Goal: Transaction & Acquisition: Purchase product/service

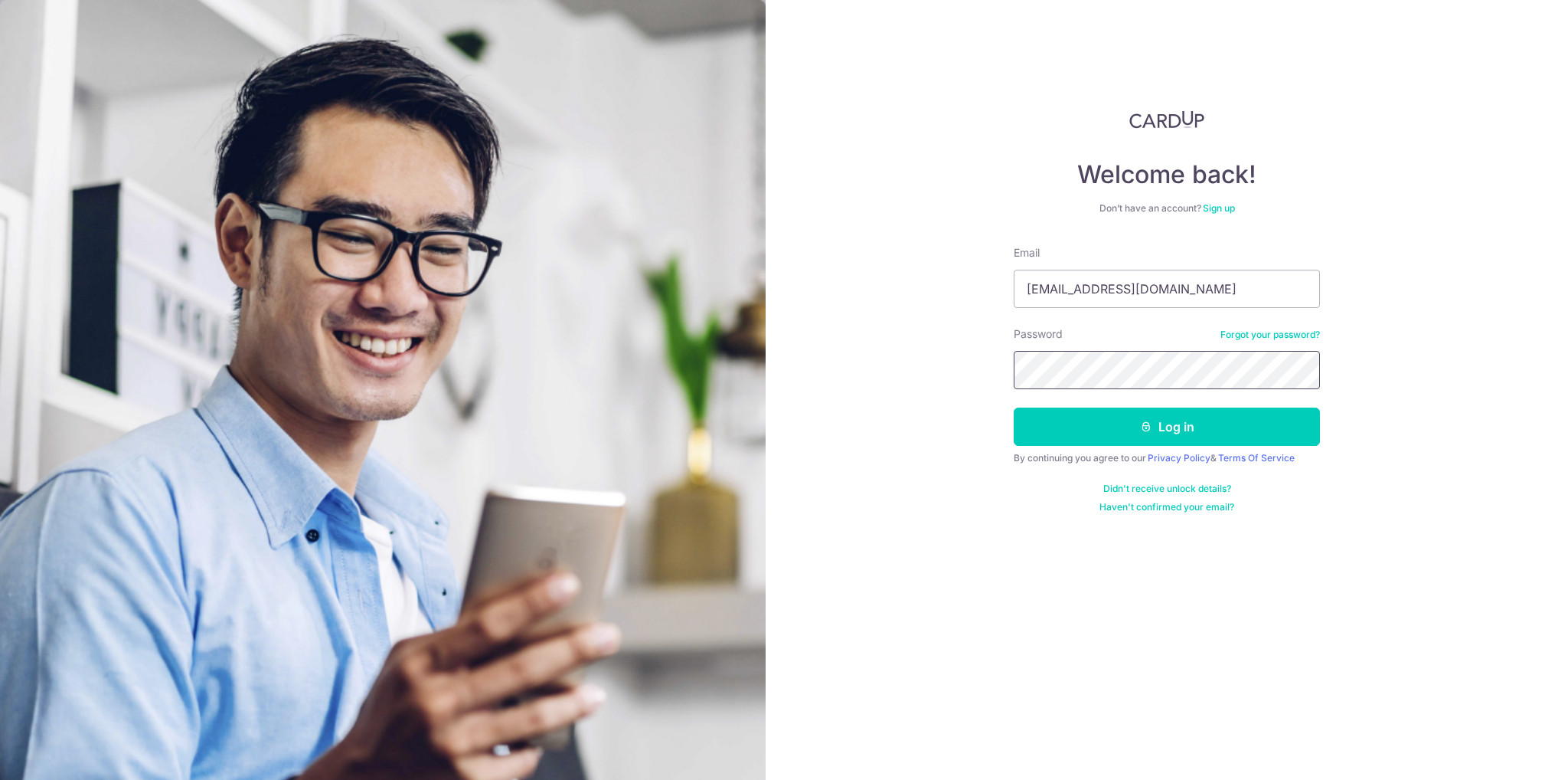
click at [1014, 408] on button "Log in" at bounding box center [1167, 427] width 307 height 39
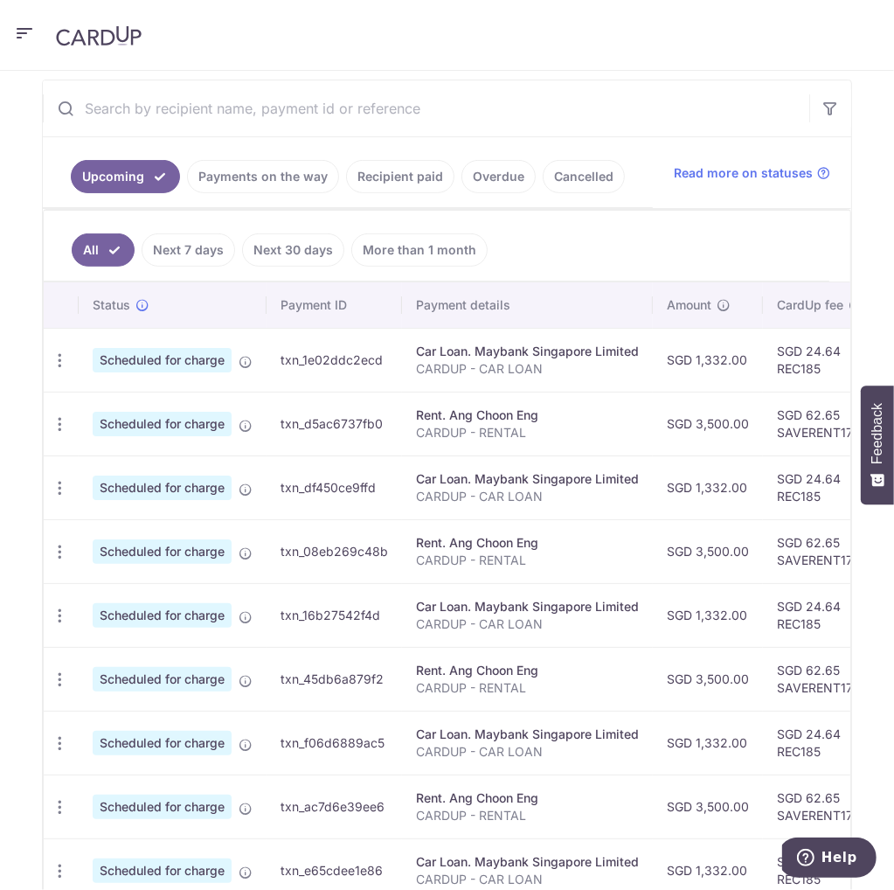
scroll to position [548, 0]
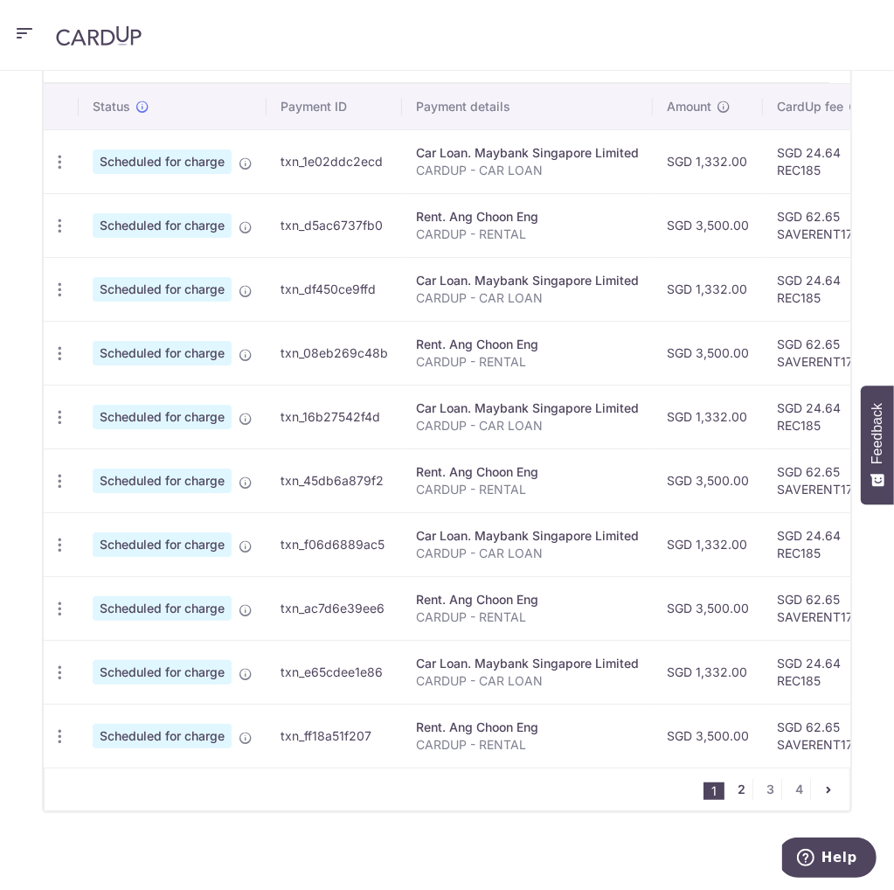
click at [732, 788] on link "2" at bounding box center [742, 789] width 21 height 21
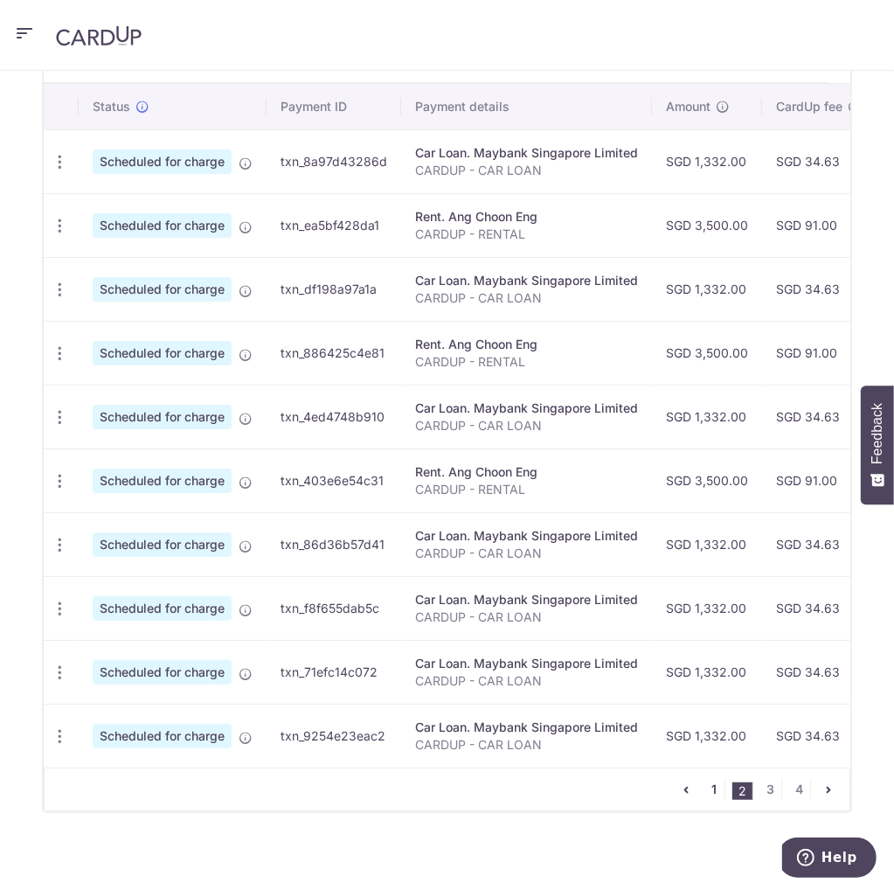
click at [704, 783] on link "1" at bounding box center [714, 789] width 21 height 21
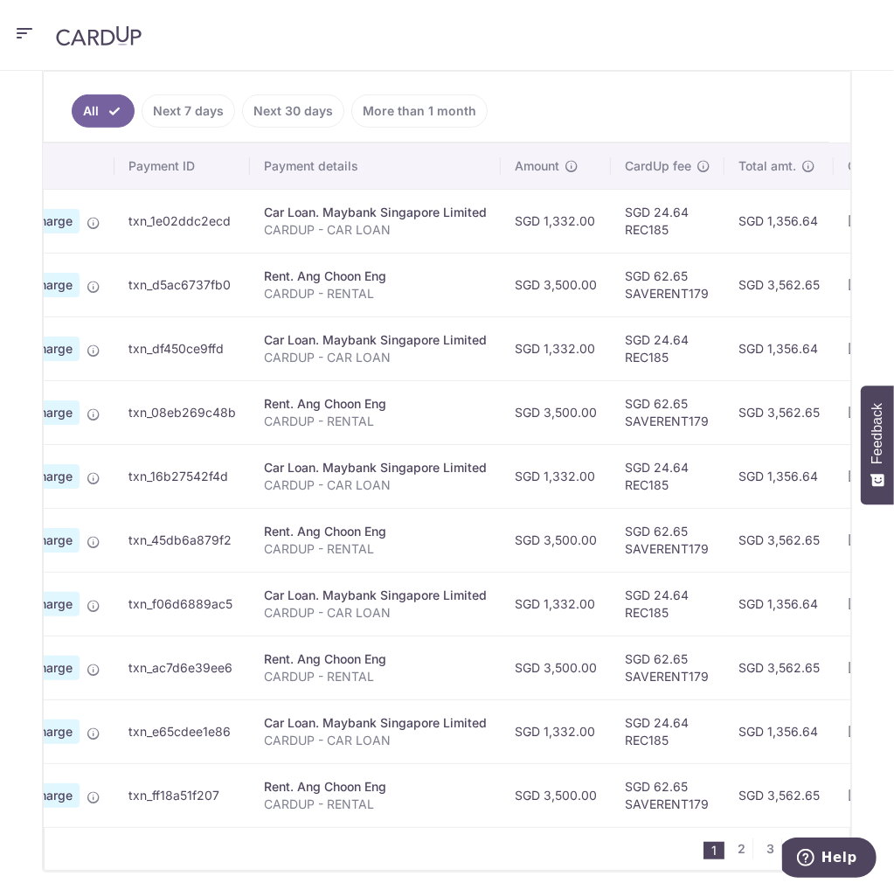
scroll to position [175, 0]
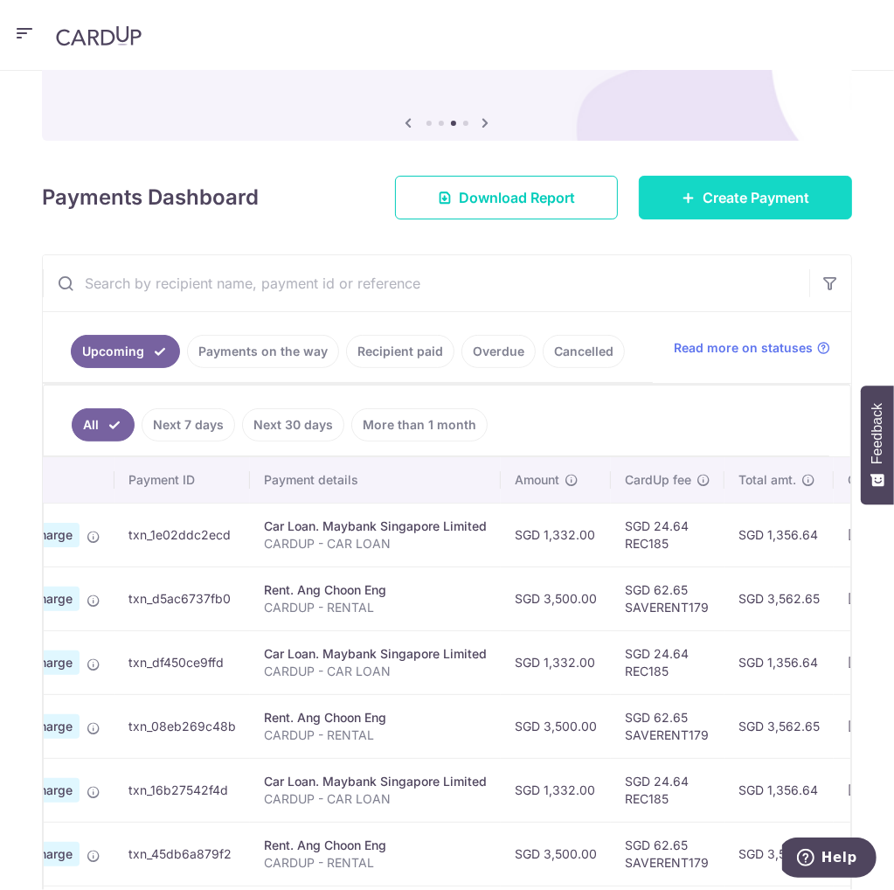
click at [738, 176] on link "Create Payment" at bounding box center [745, 198] width 213 height 44
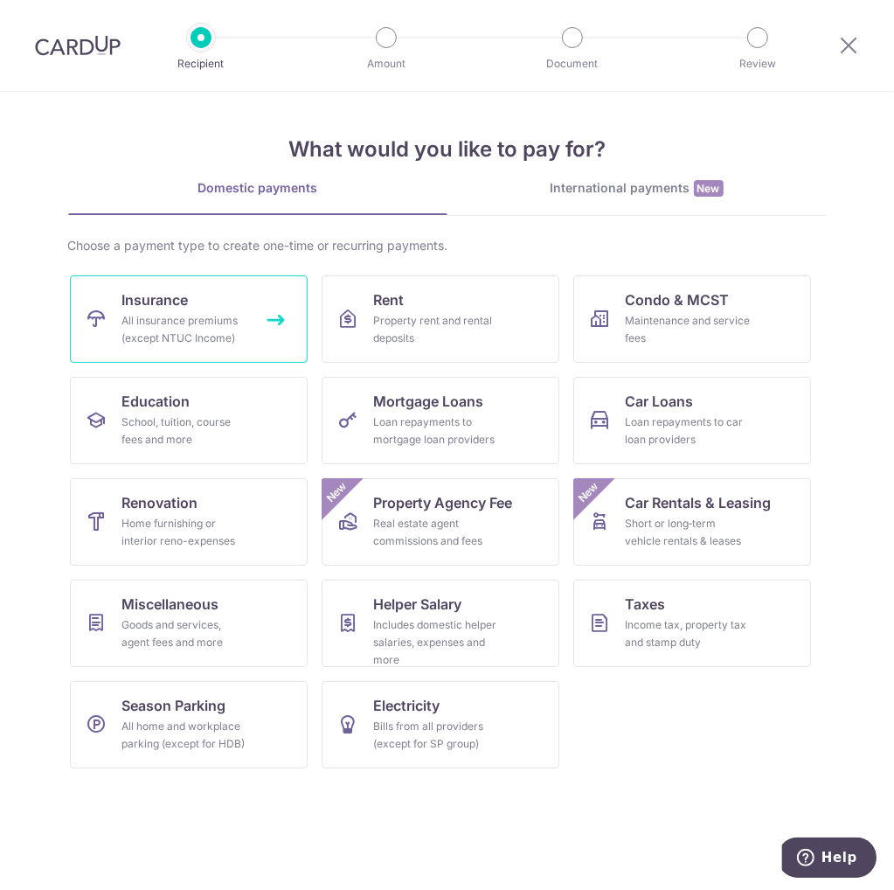
click at [248, 347] on link "Insurance All insurance premiums (except NTUC Income)" at bounding box center [189, 318] width 238 height 87
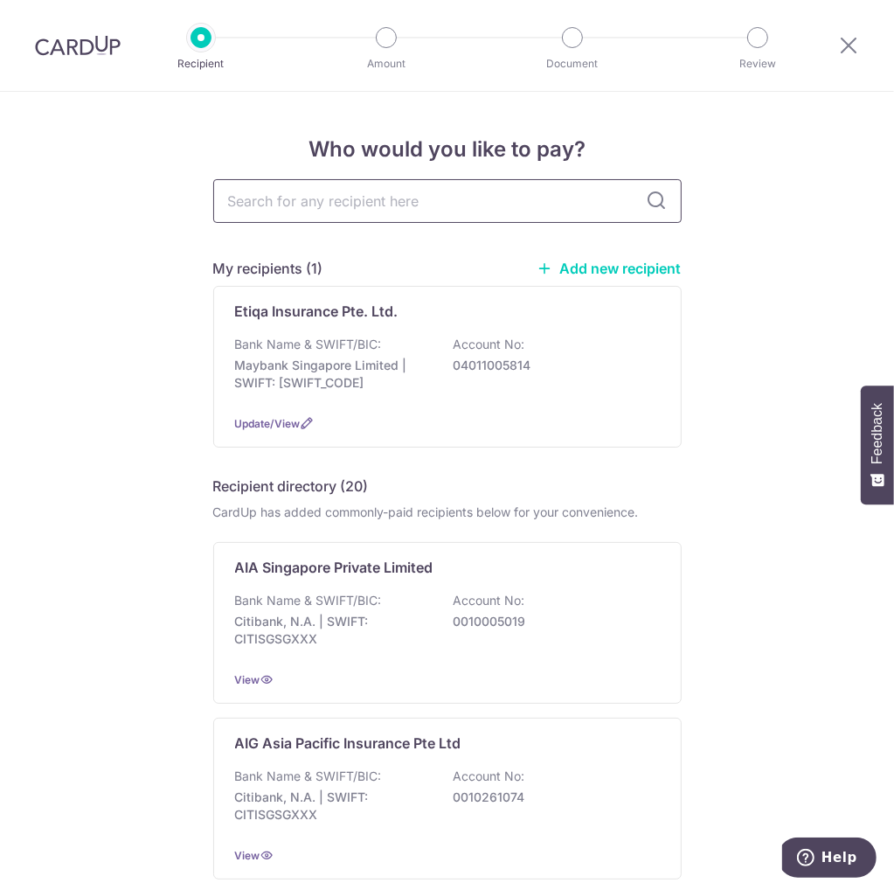
click at [437, 190] on input "text" at bounding box center [447, 201] width 468 height 44
click at [281, 196] on input "text" at bounding box center [447, 201] width 468 height 44
type input "eq"
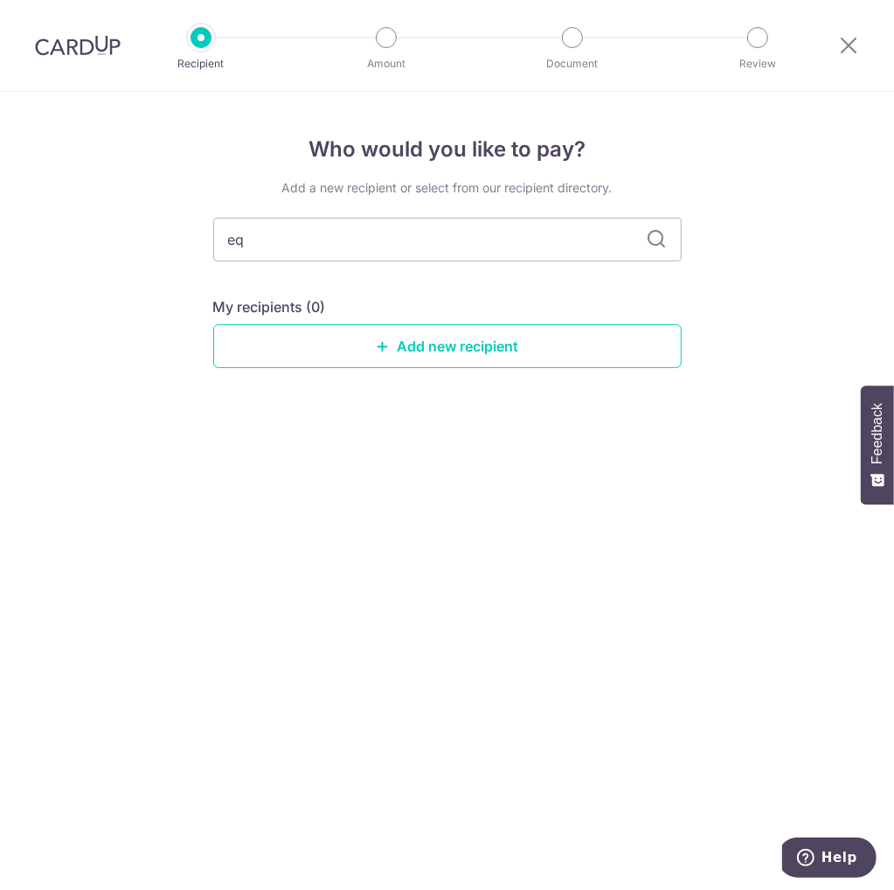
type input "e"
click at [150, 252] on div "Who would you like to pay? Add a new recipient or select from our recipient dir…" at bounding box center [447, 491] width 894 height 798
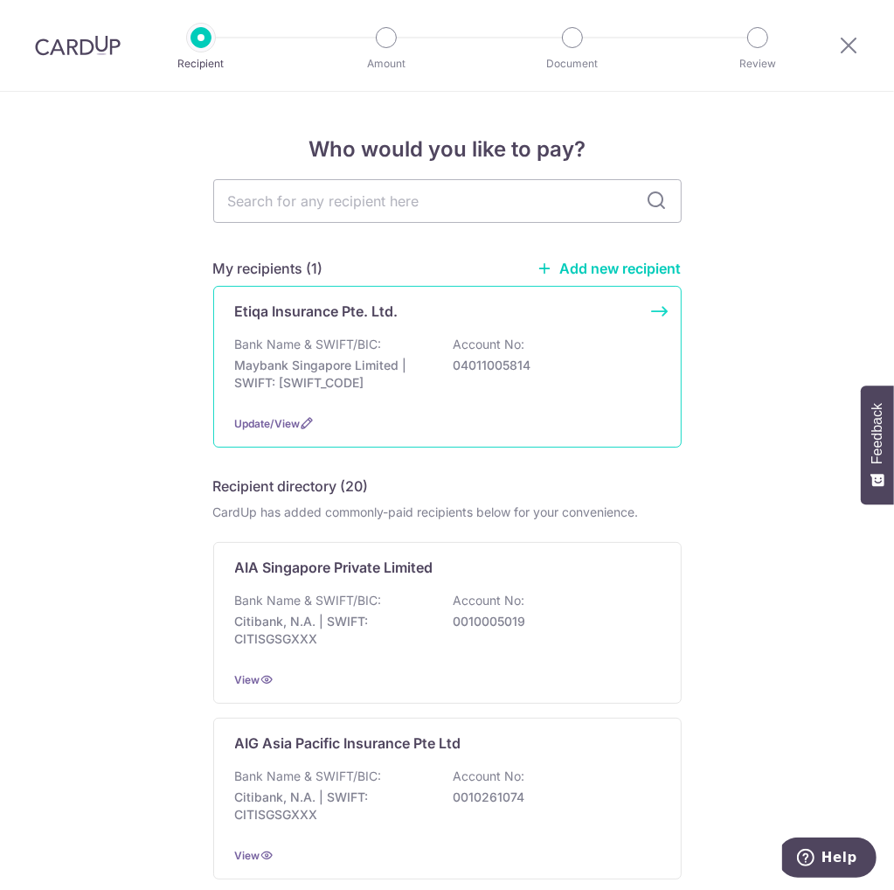
click at [407, 314] on div "Etiqa Insurance Pte. Ltd." at bounding box center [437, 311] width 404 height 21
click at [284, 417] on span "Update/View" at bounding box center [268, 423] width 66 height 13
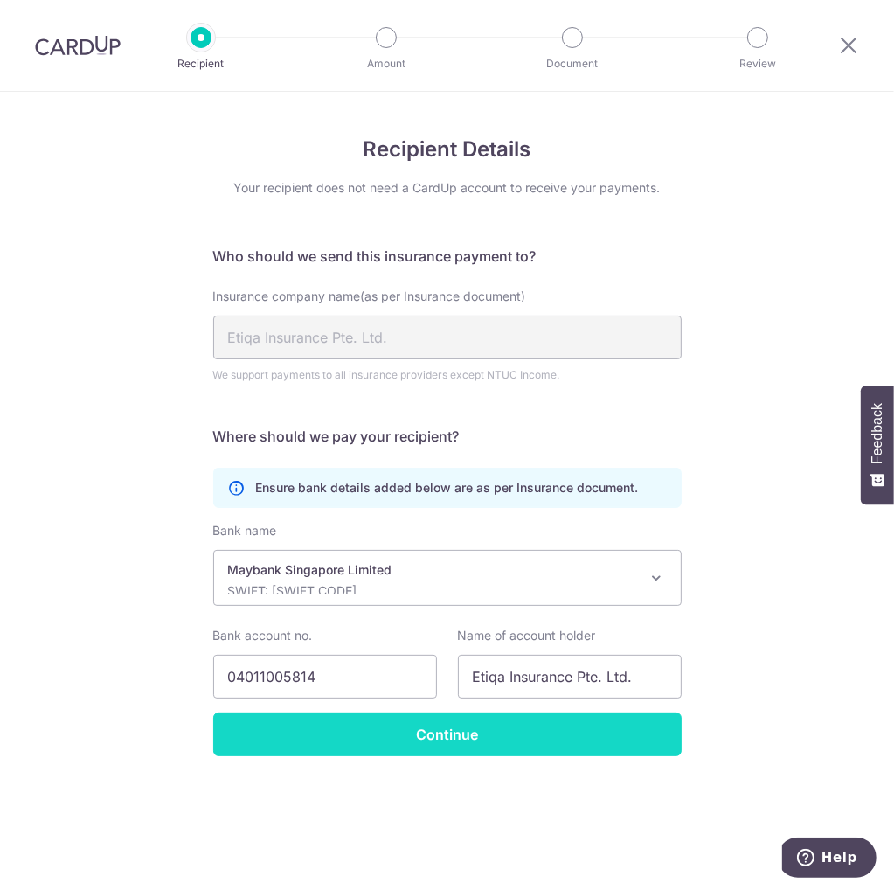
click at [451, 721] on input "Continue" at bounding box center [447, 734] width 468 height 44
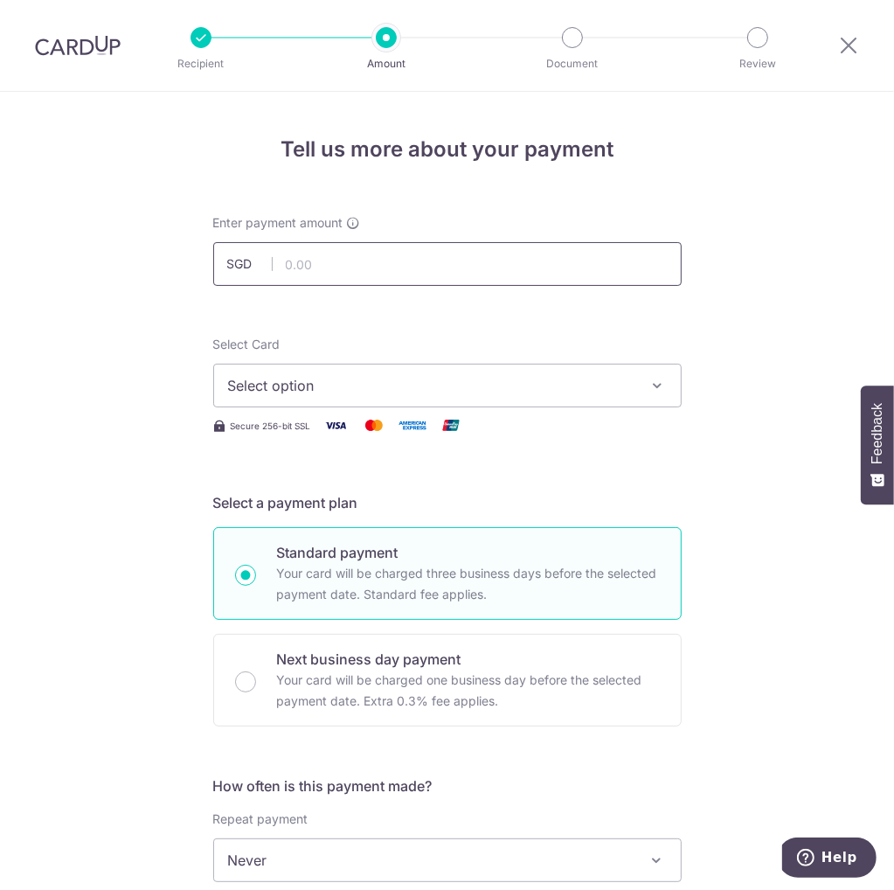
click at [395, 254] on input "text" at bounding box center [447, 264] width 468 height 44
type input "1,993.75"
click at [149, 295] on div "Tell us more about your payment Enter payment amount SGD 1,993.75 1993.75 Selec…" at bounding box center [447, 886] width 894 height 1588
click at [294, 375] on span "Select option" at bounding box center [431, 385] width 407 height 21
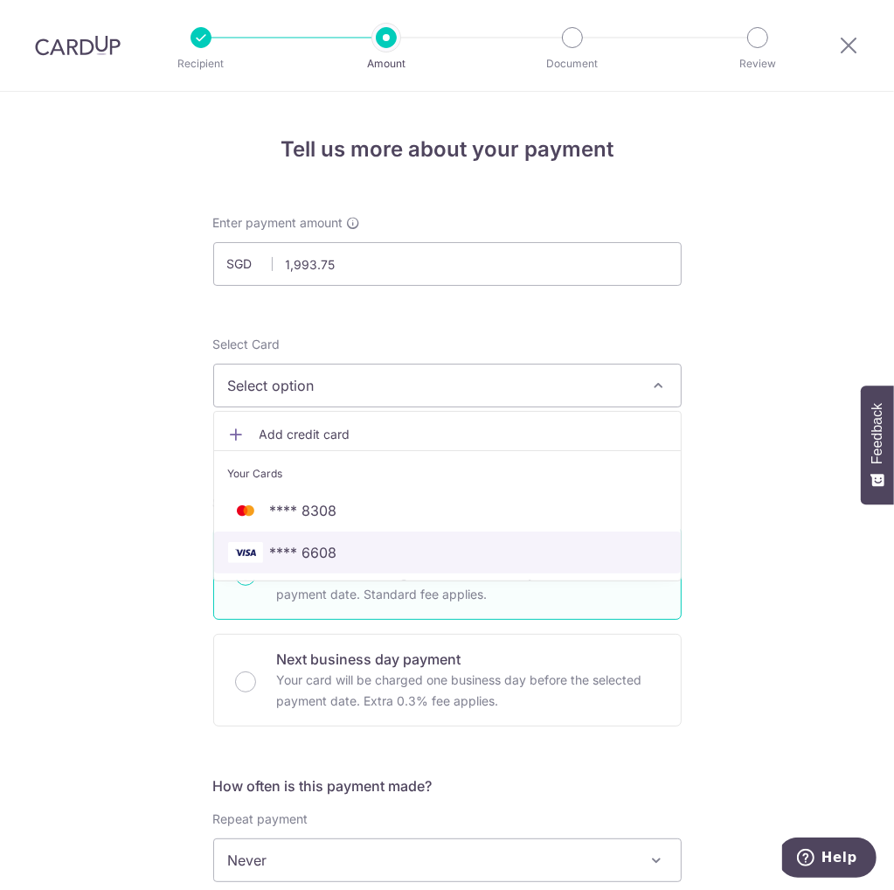
click at [350, 544] on span "**** 6608" at bounding box center [447, 552] width 439 height 21
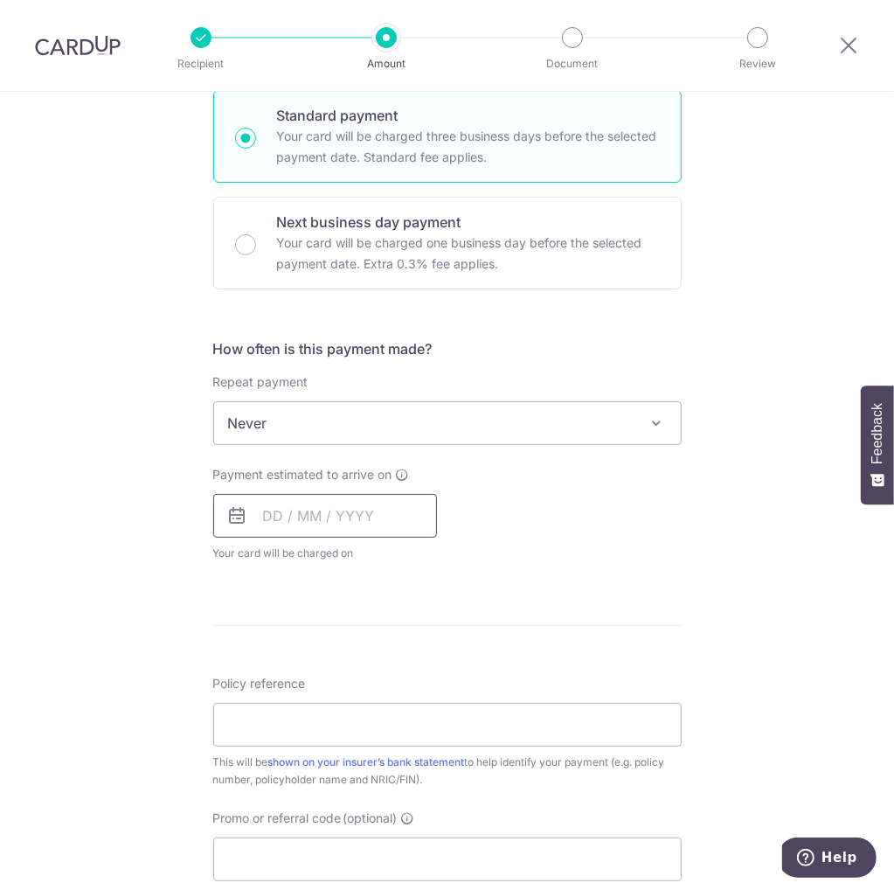
scroll to position [524, 0]
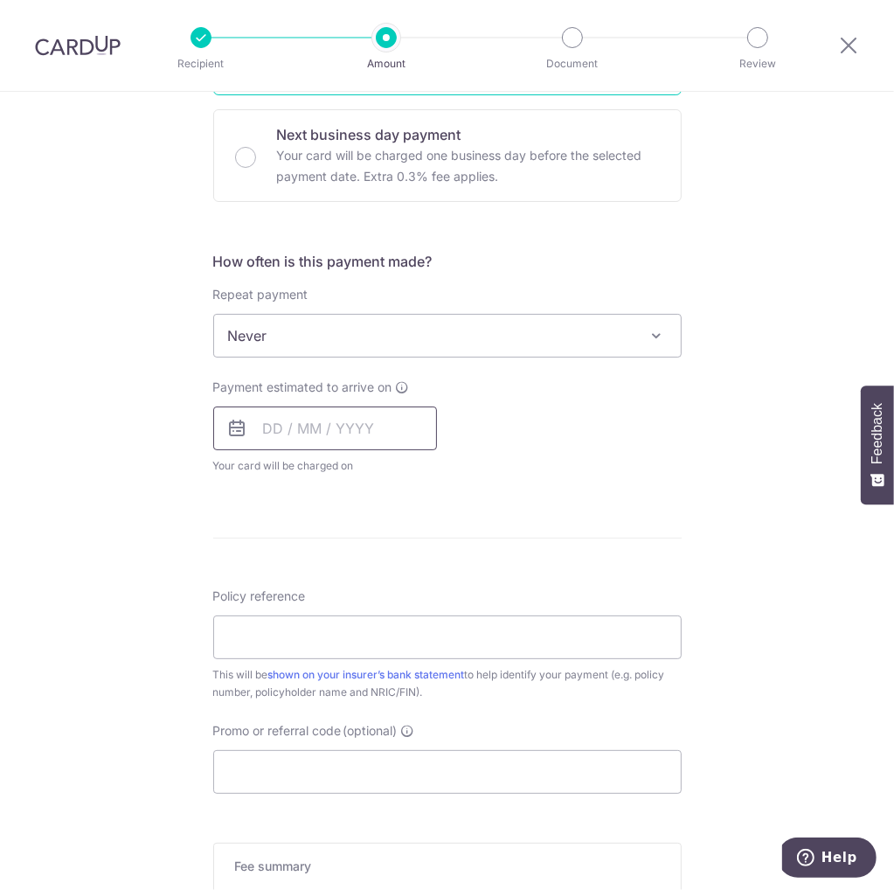
click at [388, 427] on input "text" at bounding box center [325, 428] width 224 height 44
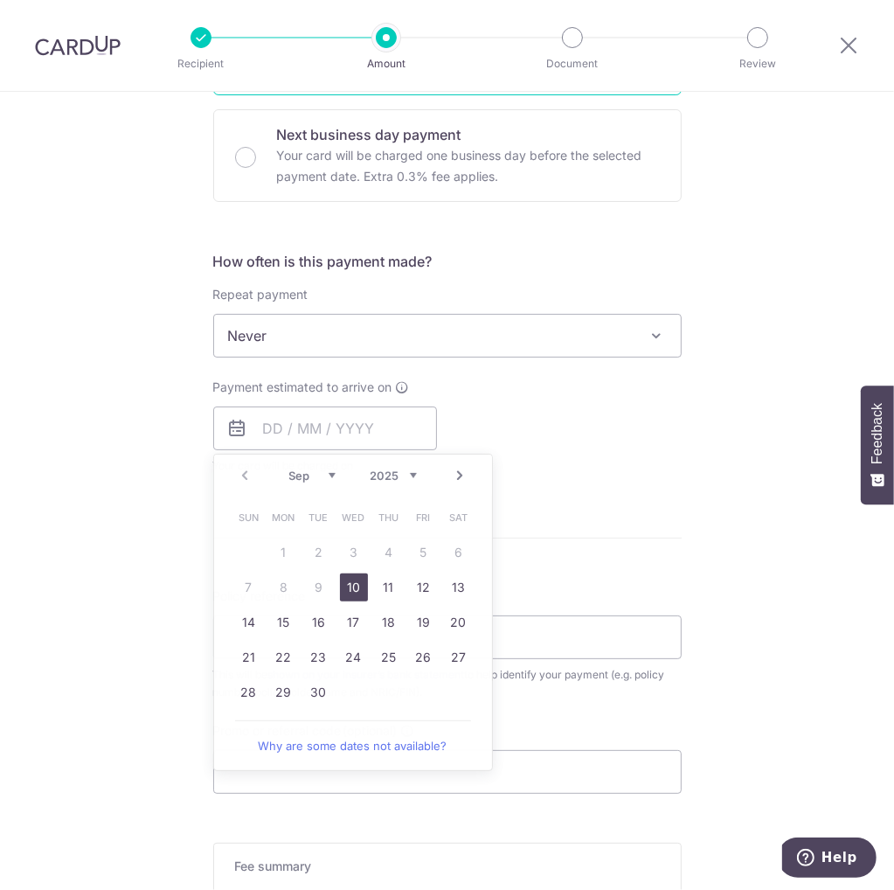
click at [515, 424] on div "Payment estimated to arrive on Prev Next Sep Oct Nov Dec 2025 2026 2027 2028 20…" at bounding box center [447, 426] width 489 height 96
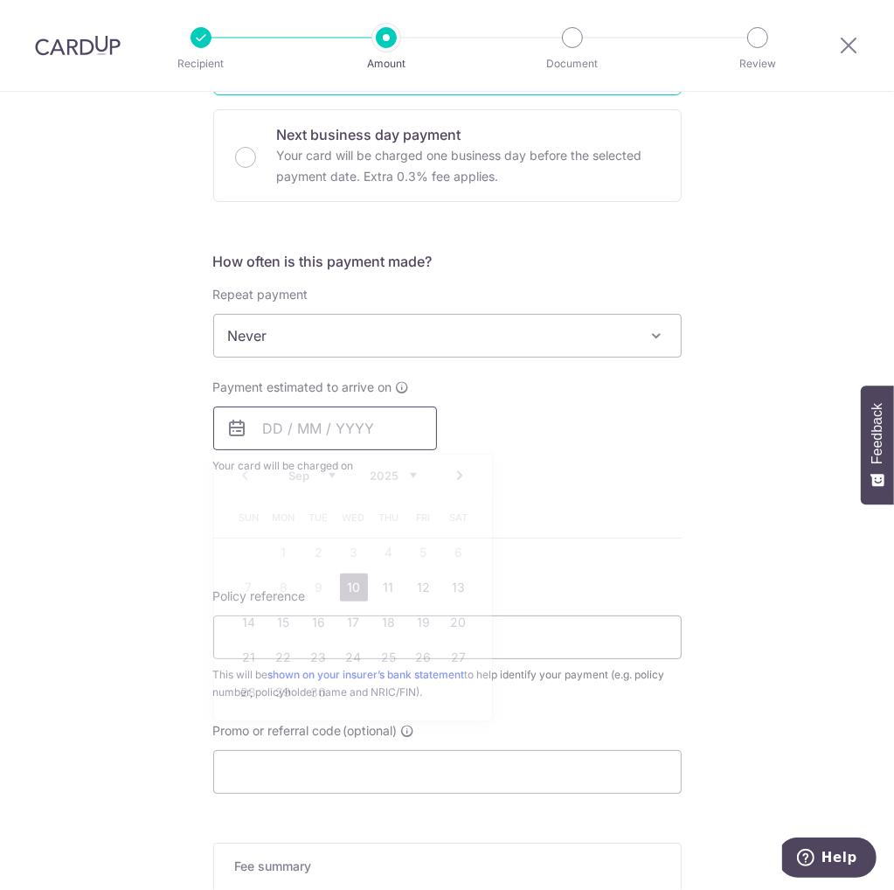
click at [409, 427] on input "text" at bounding box center [325, 428] width 224 height 44
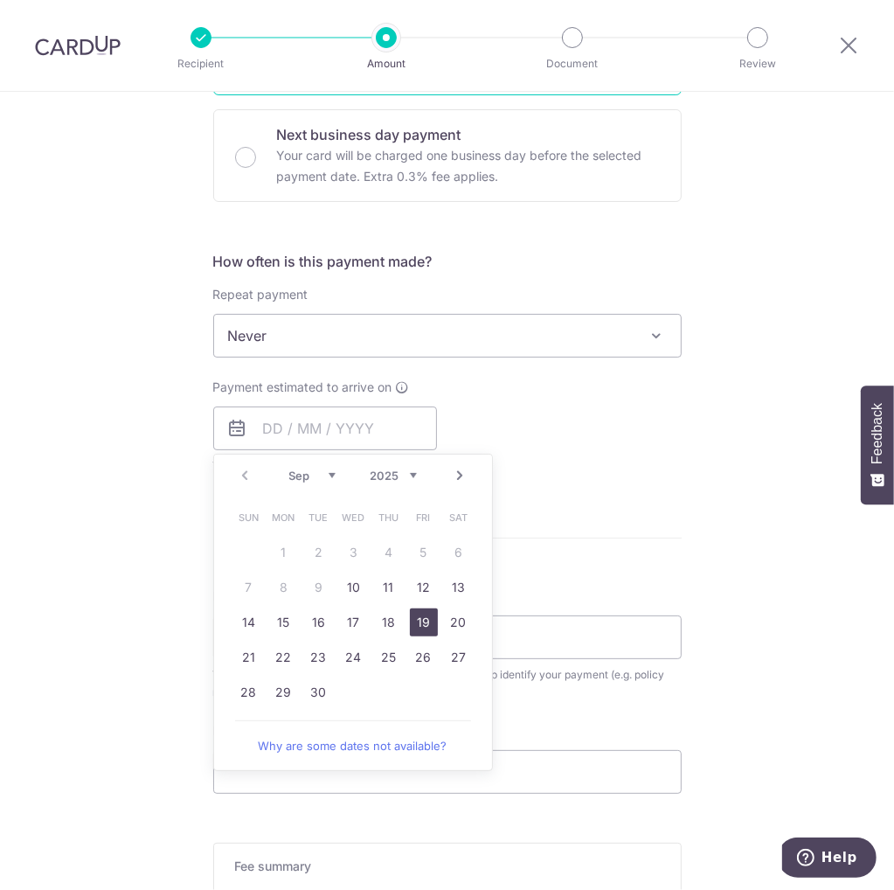
click at [420, 616] on link "19" at bounding box center [424, 622] width 28 height 28
type input "[DATE]"
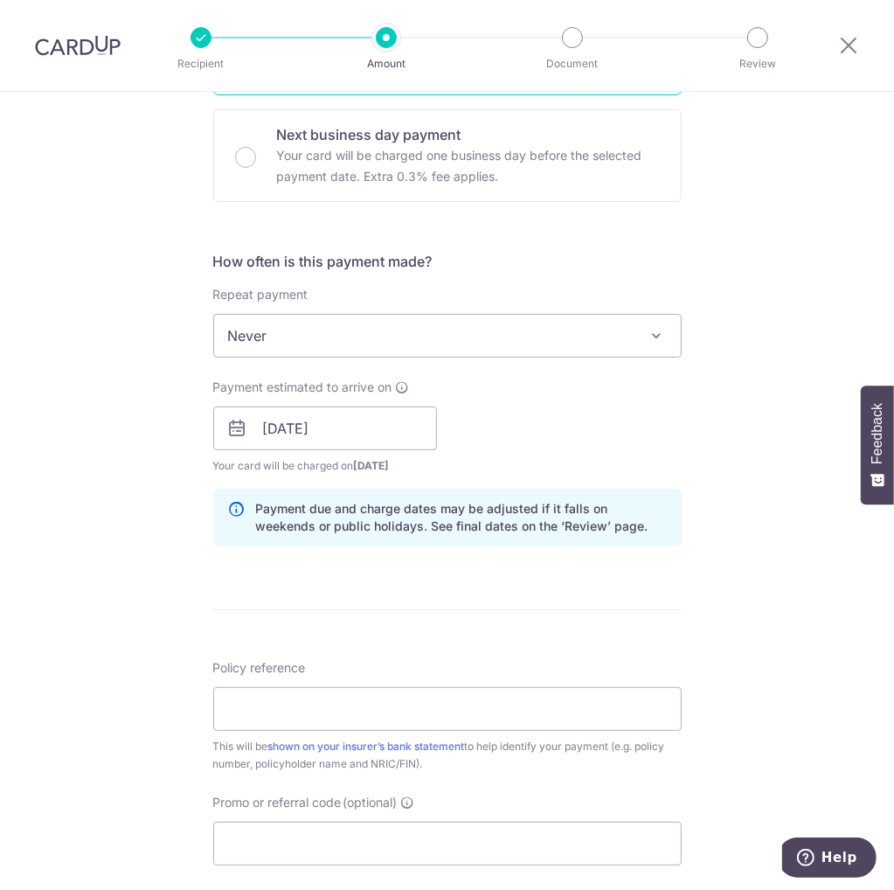
scroll to position [612, 0]
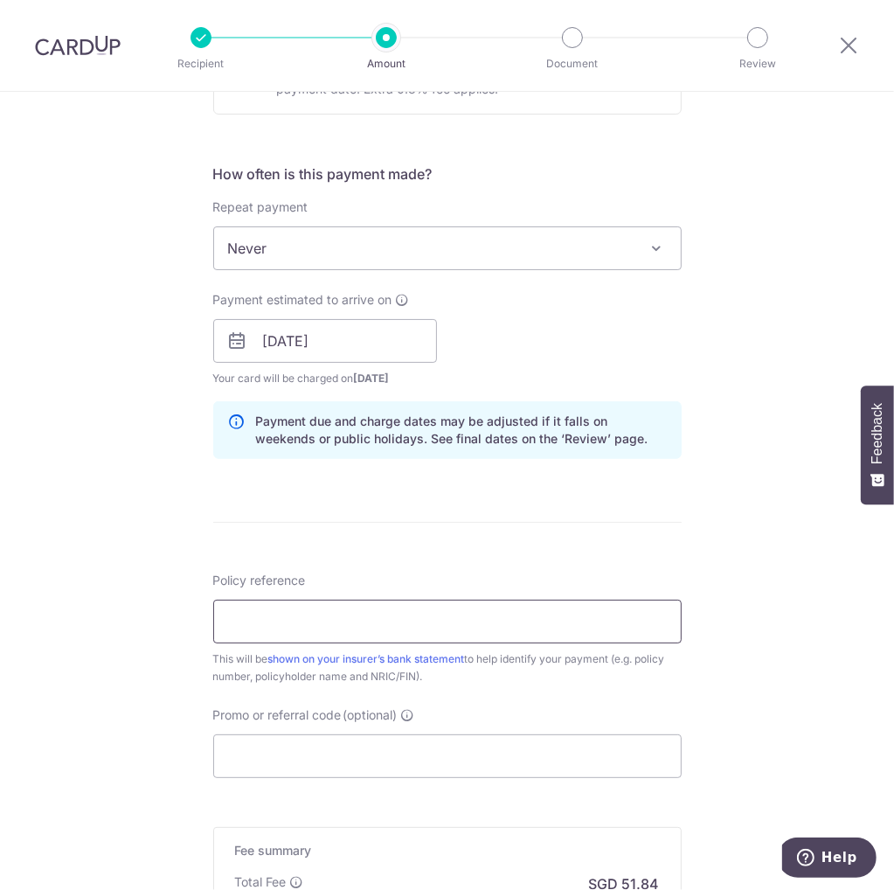
click at [352, 612] on input "Policy reference" at bounding box center [447, 622] width 468 height 44
paste input "MA041090"
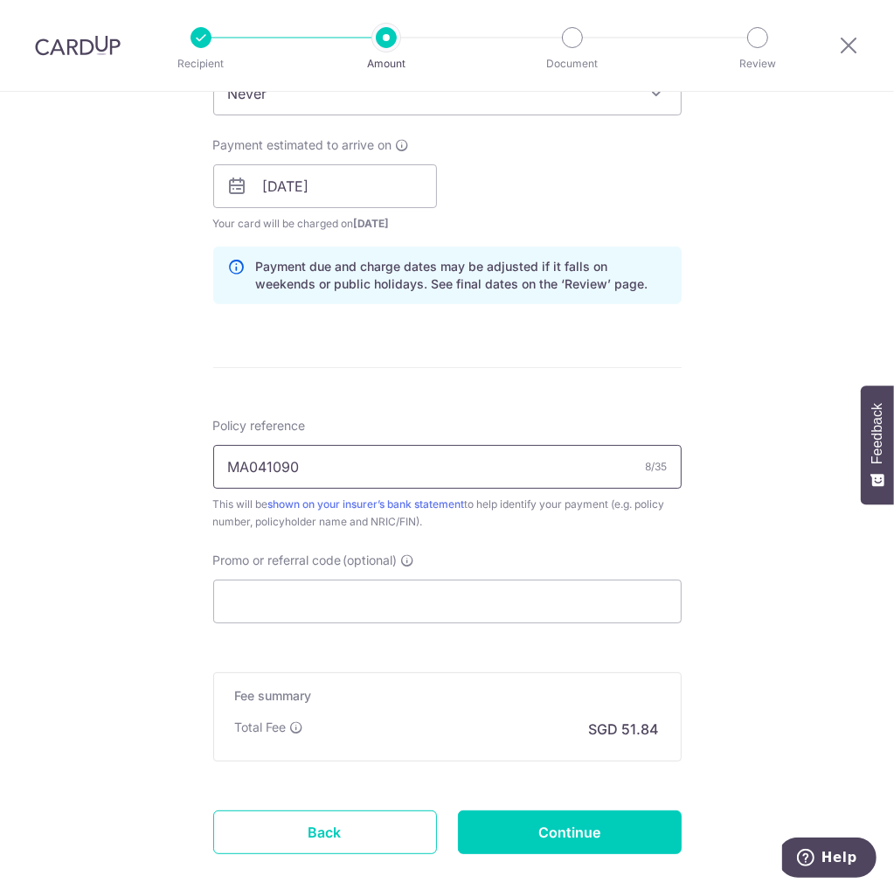
scroll to position [787, 0]
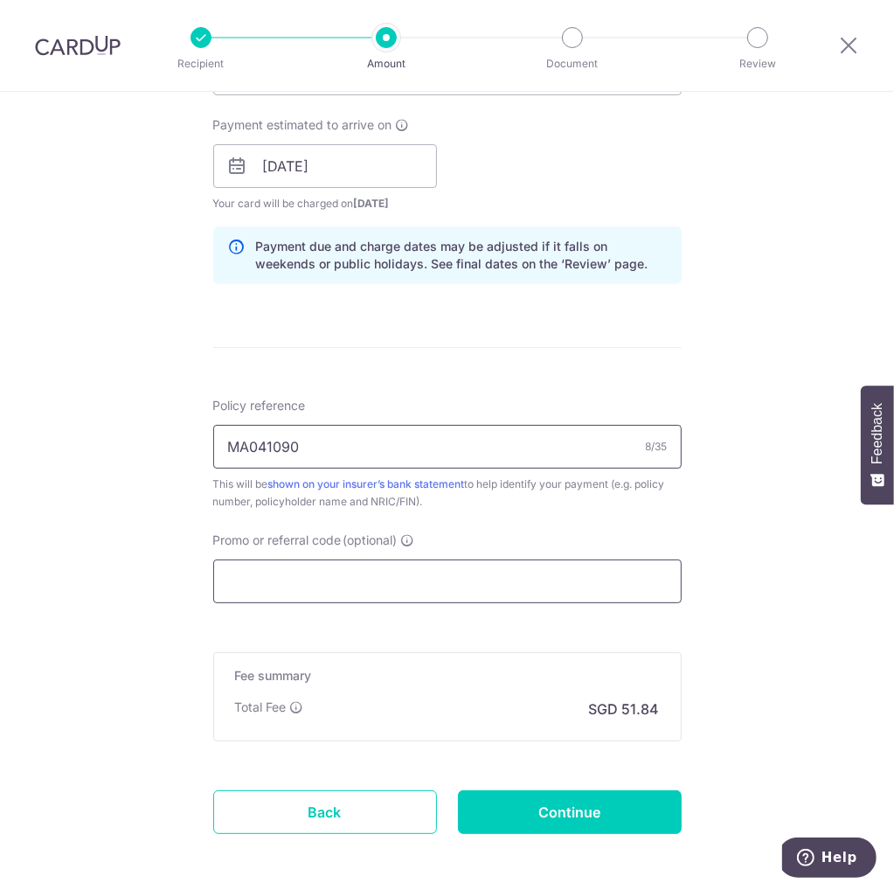
type input "MA041090"
click at [432, 574] on input "Promo or referral code (optional)" at bounding box center [447, 581] width 468 height 44
click at [390, 565] on input "Promo or referral code (optional)" at bounding box center [447, 581] width 468 height 44
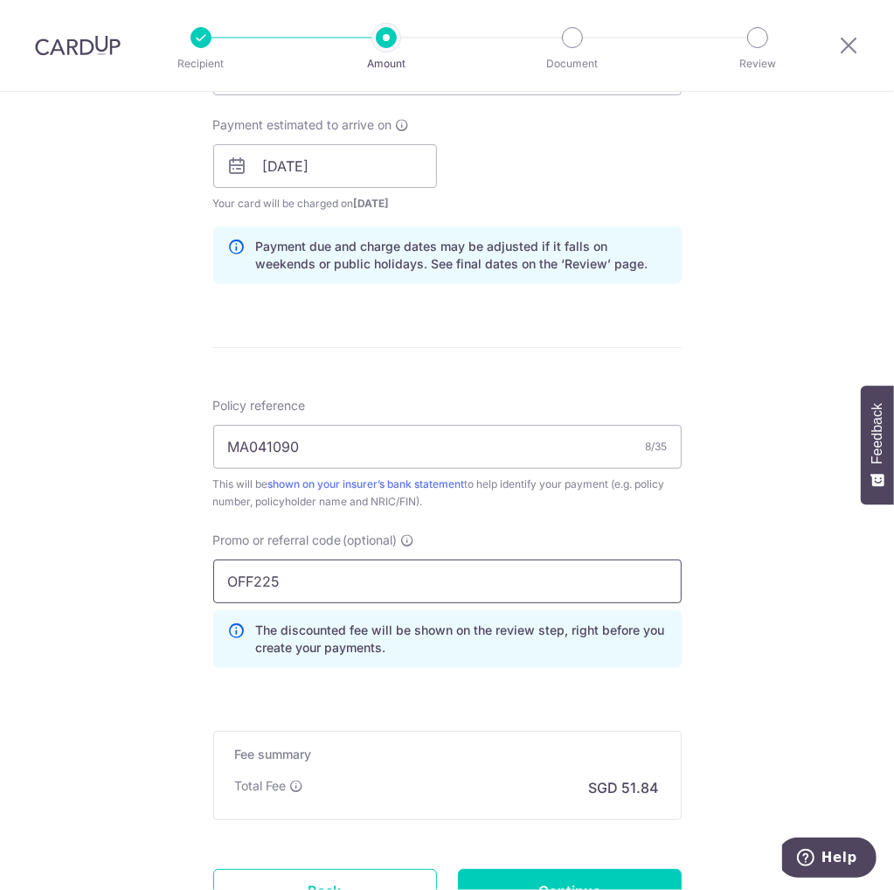
type input "OFF225"
click at [634, 542] on div "Promo or referral code (optional) OFF225 The discounted fee will be shown on th…" at bounding box center [447, 599] width 468 height 136
click at [764, 547] on div "Tell us more about your payment Enter payment amount SGD 1,993.75 1993.75 Selec…" at bounding box center [447, 174] width 894 height 1738
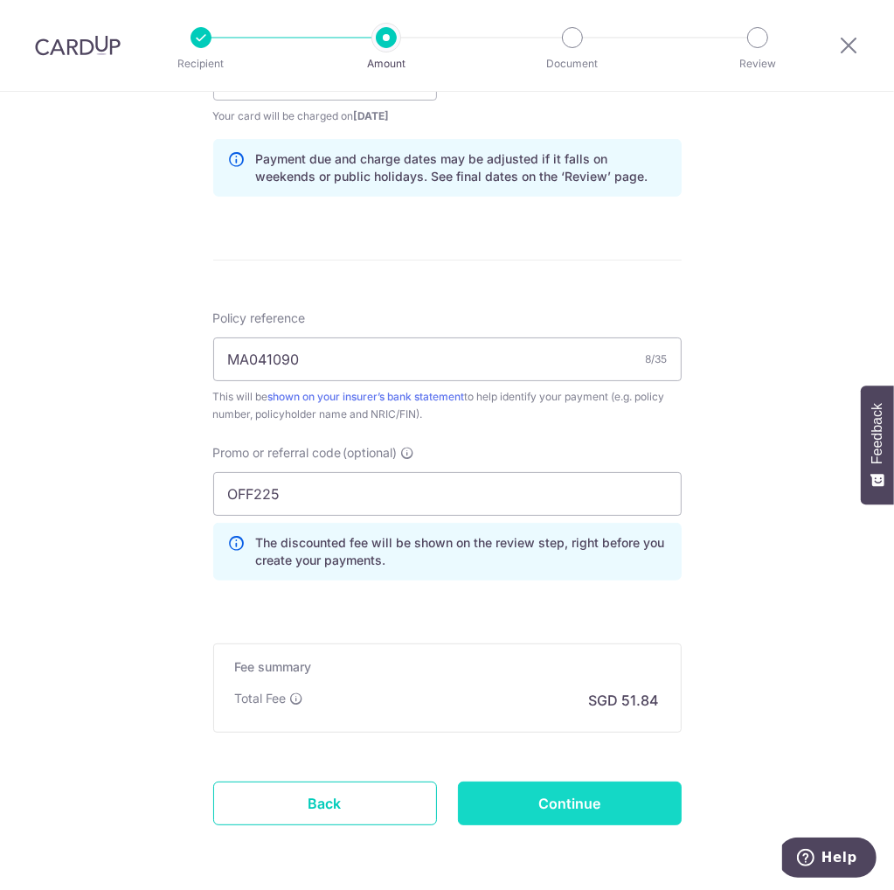
click at [499, 798] on input "Continue" at bounding box center [570, 803] width 224 height 44
type input "Create Schedule"
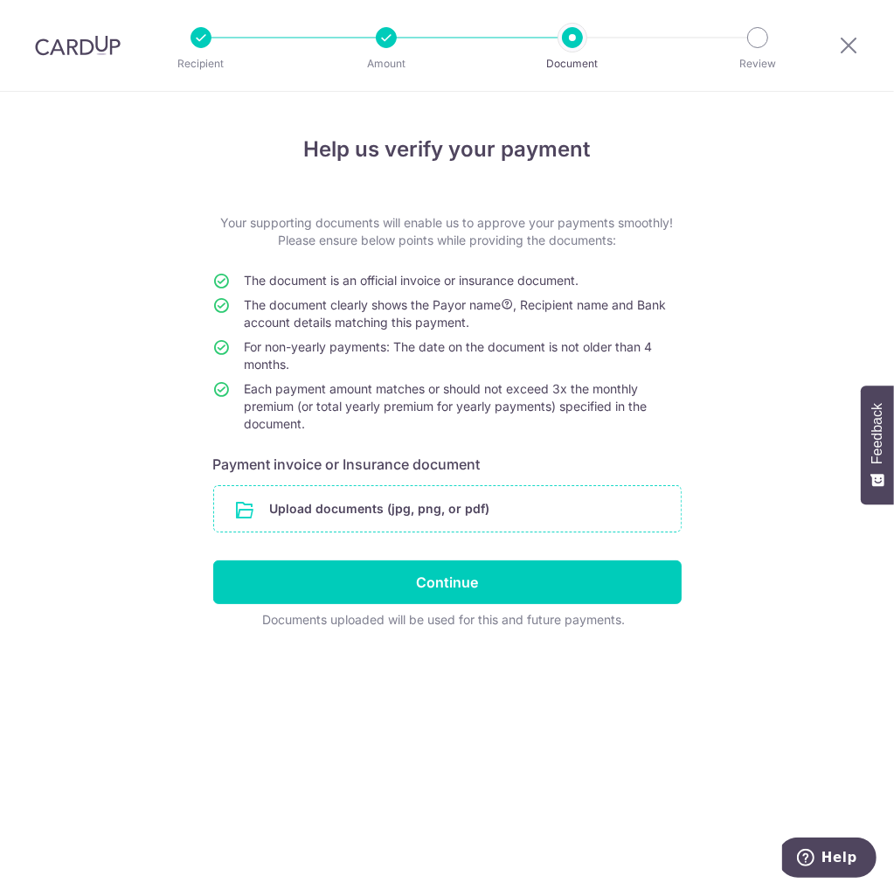
click at [489, 502] on input "file" at bounding box center [447, 508] width 467 height 45
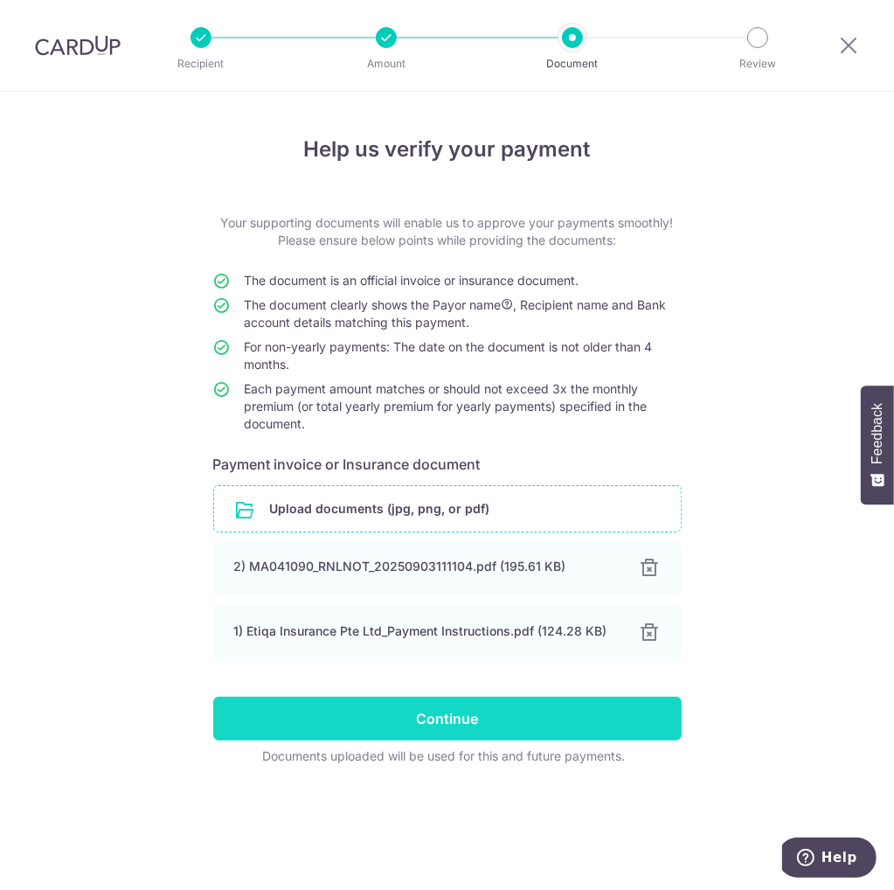
click at [462, 697] on input "Continue" at bounding box center [447, 719] width 468 height 44
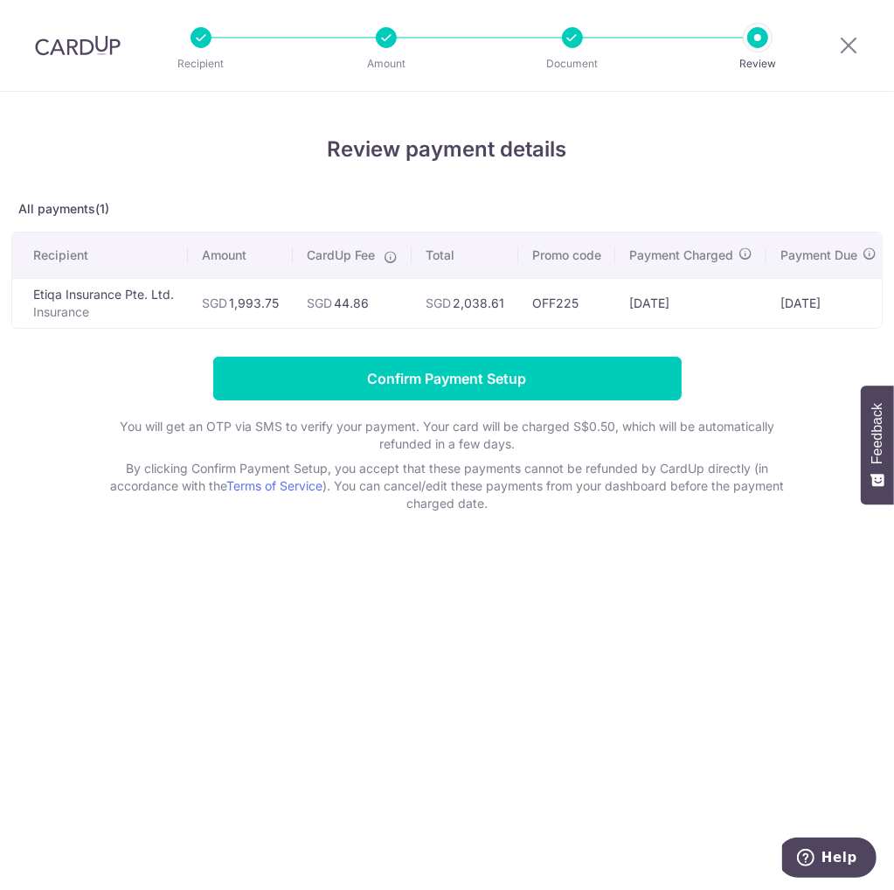
drag, startPoint x: 536, startPoint y: 598, endPoint x: 530, endPoint y: 569, distance: 29.5
click at [536, 598] on div "Review payment details All payments(1) Recipient Amount CardUp Fee Total Promo …" at bounding box center [447, 491] width 894 height 798
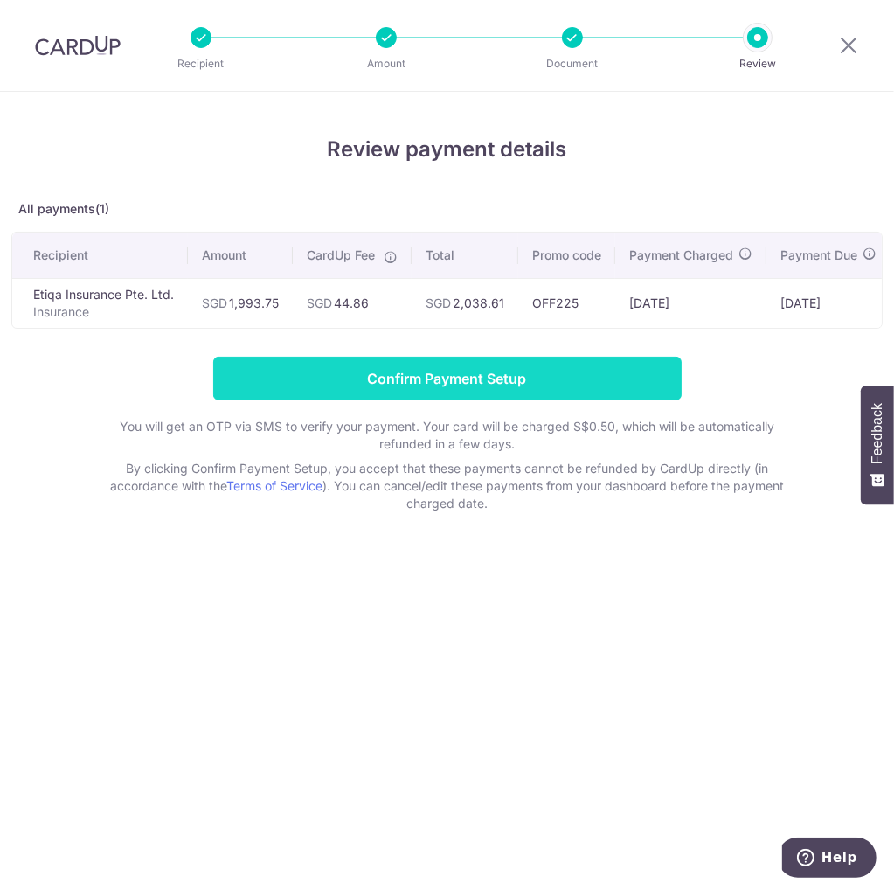
click at [606, 379] on input "Confirm Payment Setup" at bounding box center [447, 379] width 468 height 44
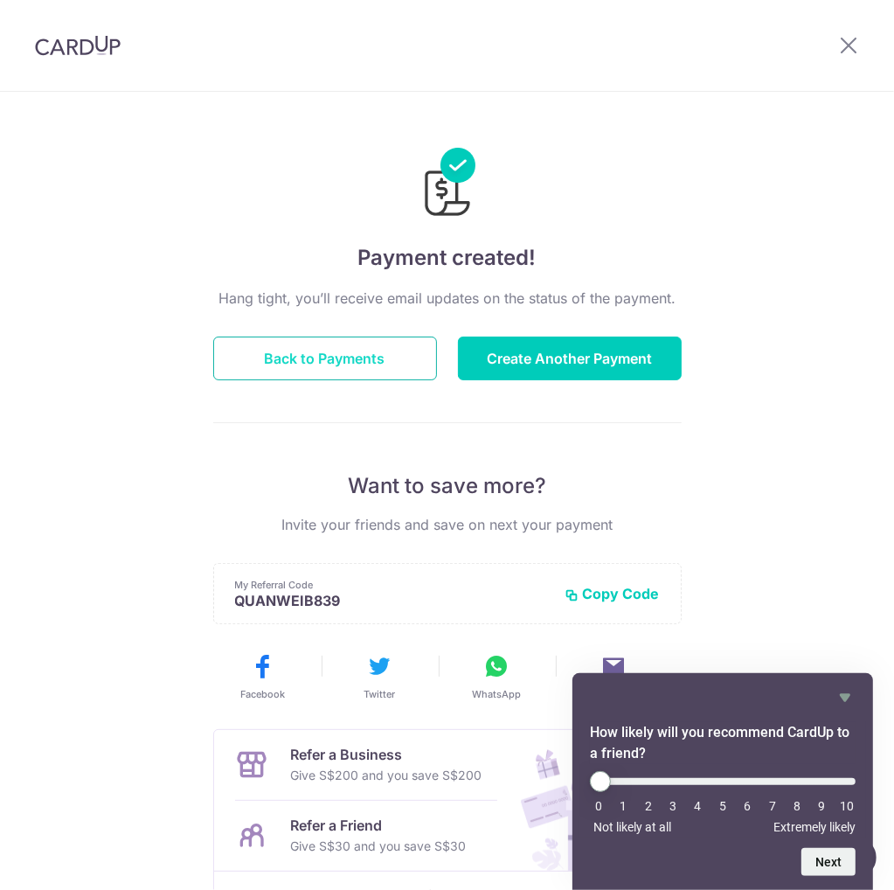
click at [260, 343] on button "Back to Payments" at bounding box center [325, 358] width 224 height 44
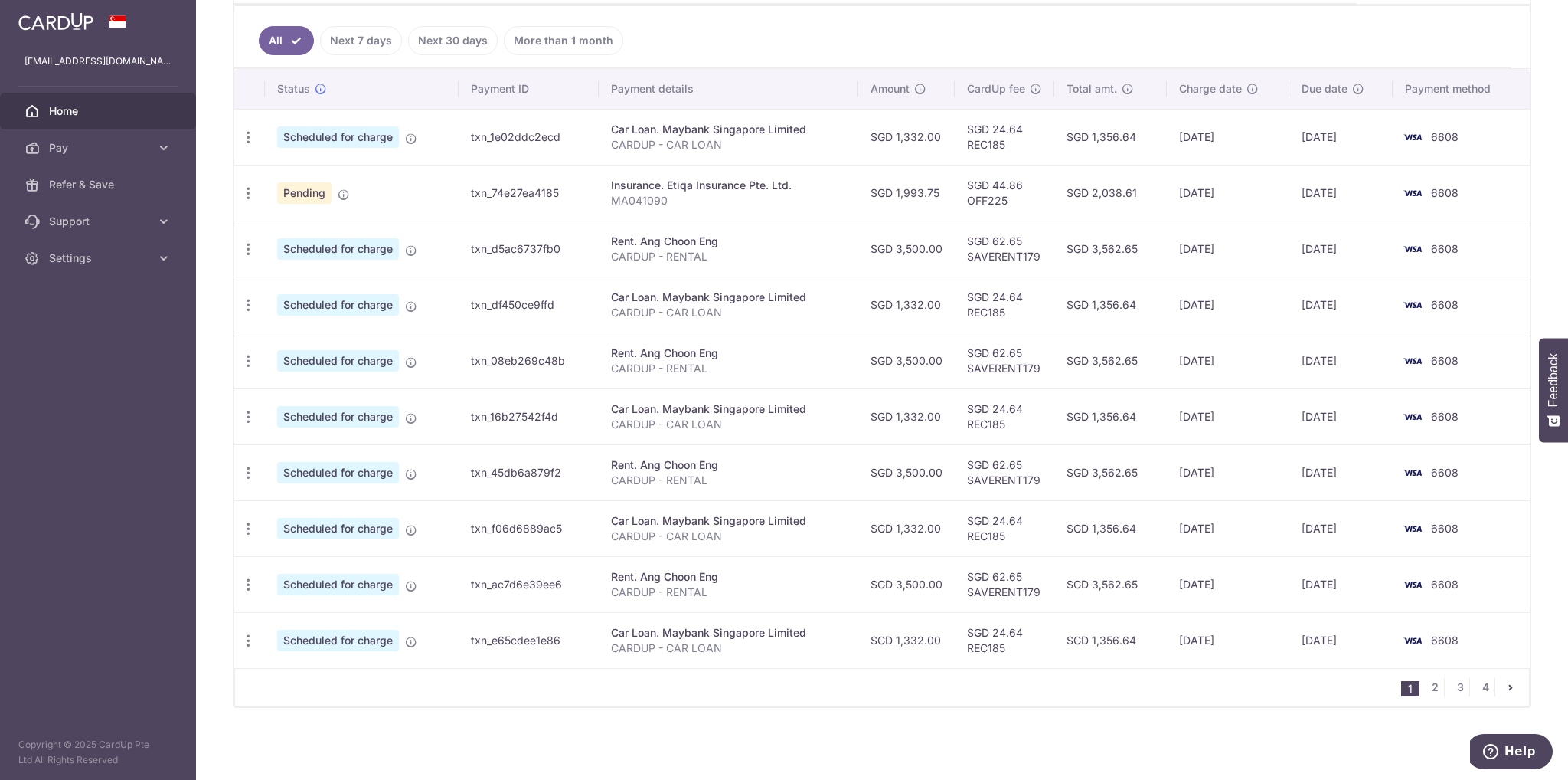
scroll to position [401, 0]
